Goal: Entertainment & Leisure: Consume media (video, audio)

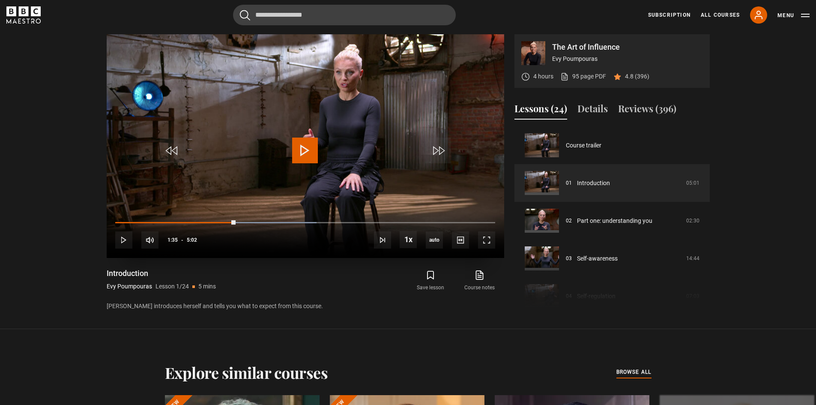
scroll to position [409, 0]
click at [304, 150] on span "Video Player" at bounding box center [305, 151] width 26 height 26
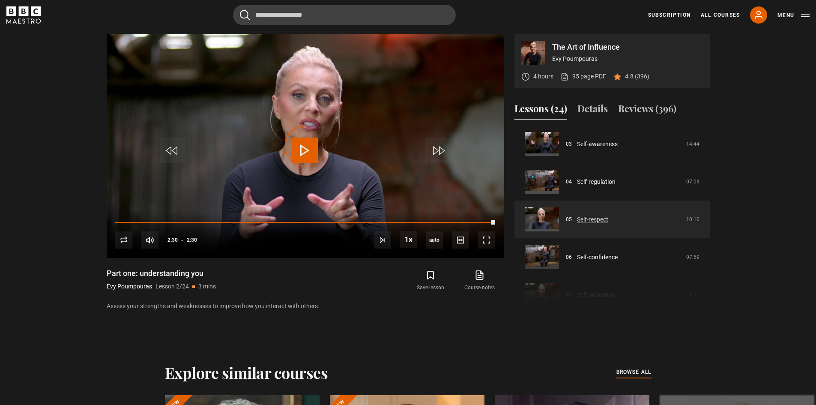
scroll to position [228, 0]
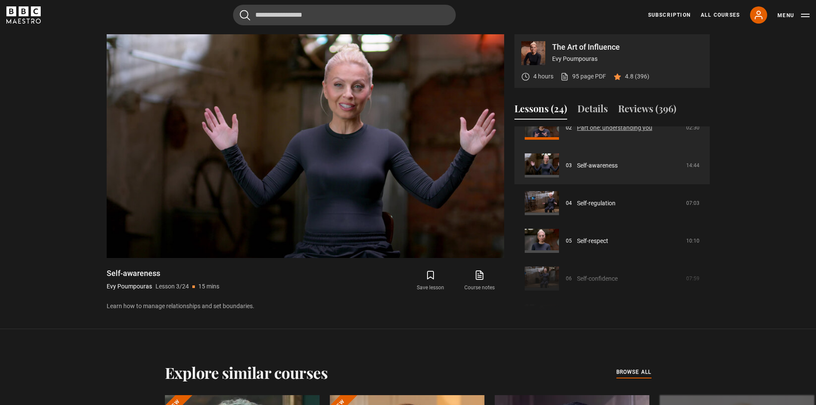
scroll to position [114, 0]
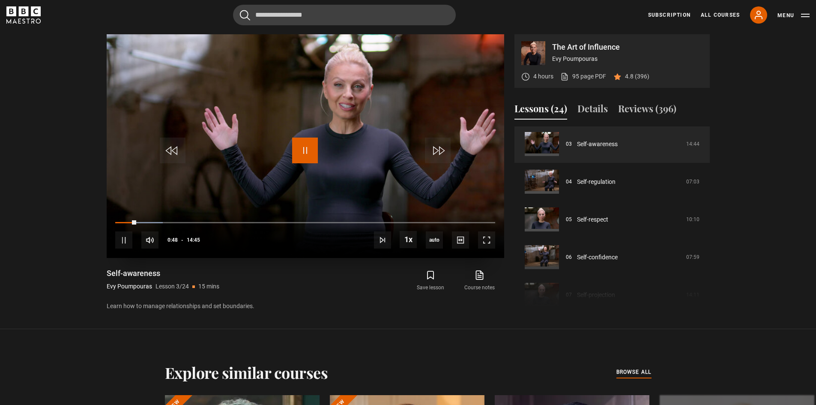
click at [301, 156] on span "Video Player" at bounding box center [305, 151] width 26 height 26
click at [304, 155] on span "Video Player" at bounding box center [305, 151] width 26 height 26
click at [129, 245] on span "Video Player" at bounding box center [123, 239] width 17 height 17
